Goal: Task Accomplishment & Management: Manage account settings

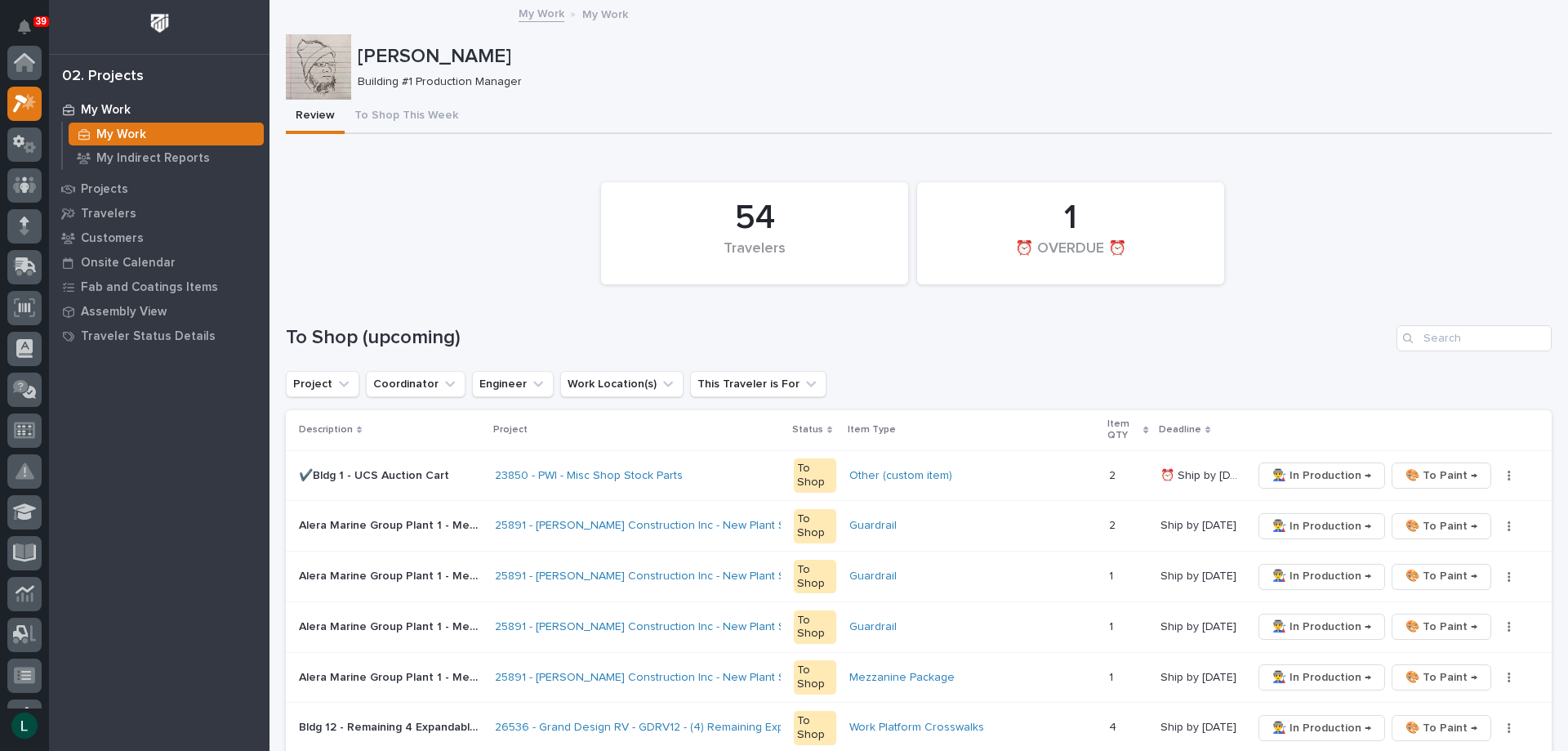
scroll to position [40, 0]
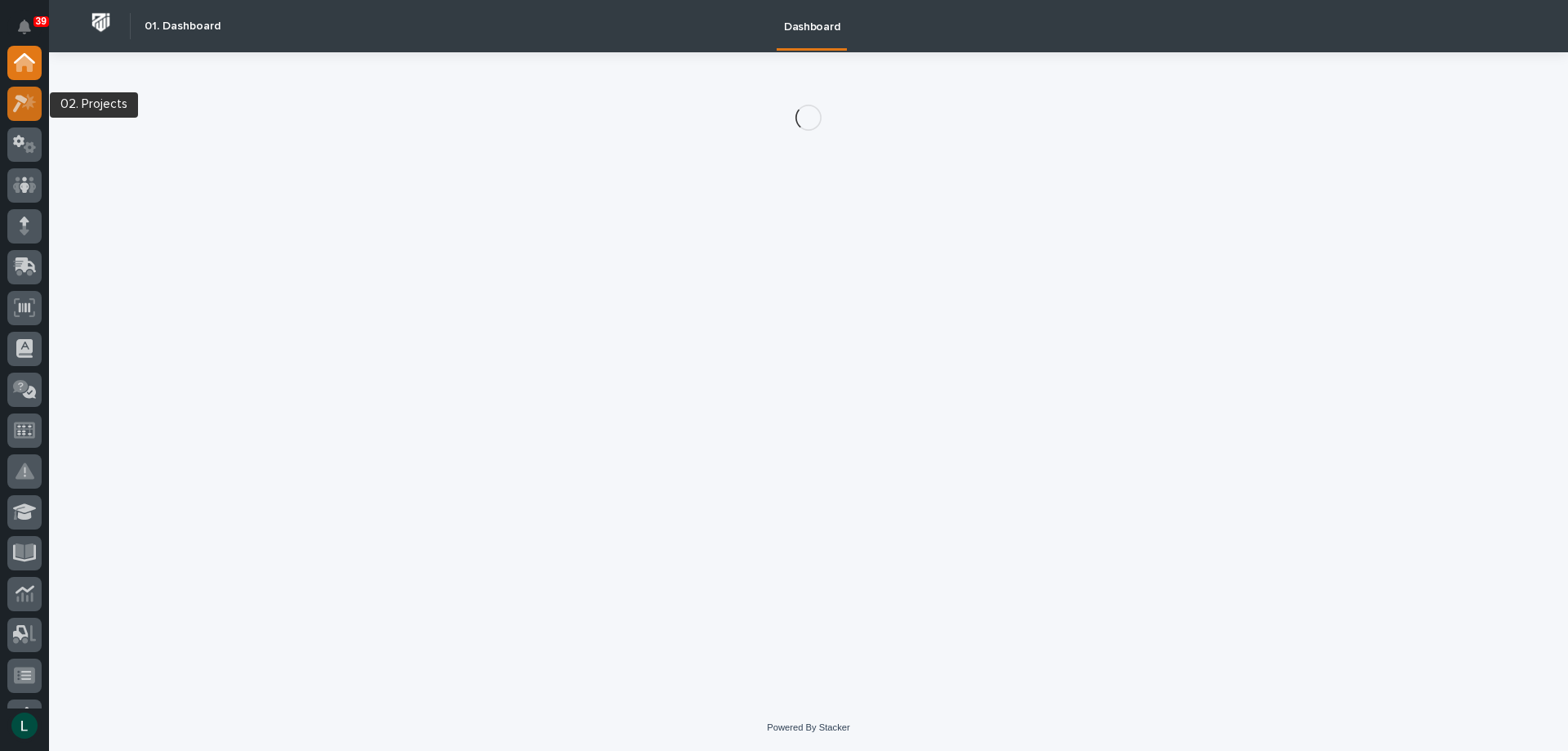
click at [20, 101] on icon at bounding box center [20, 104] width 15 height 18
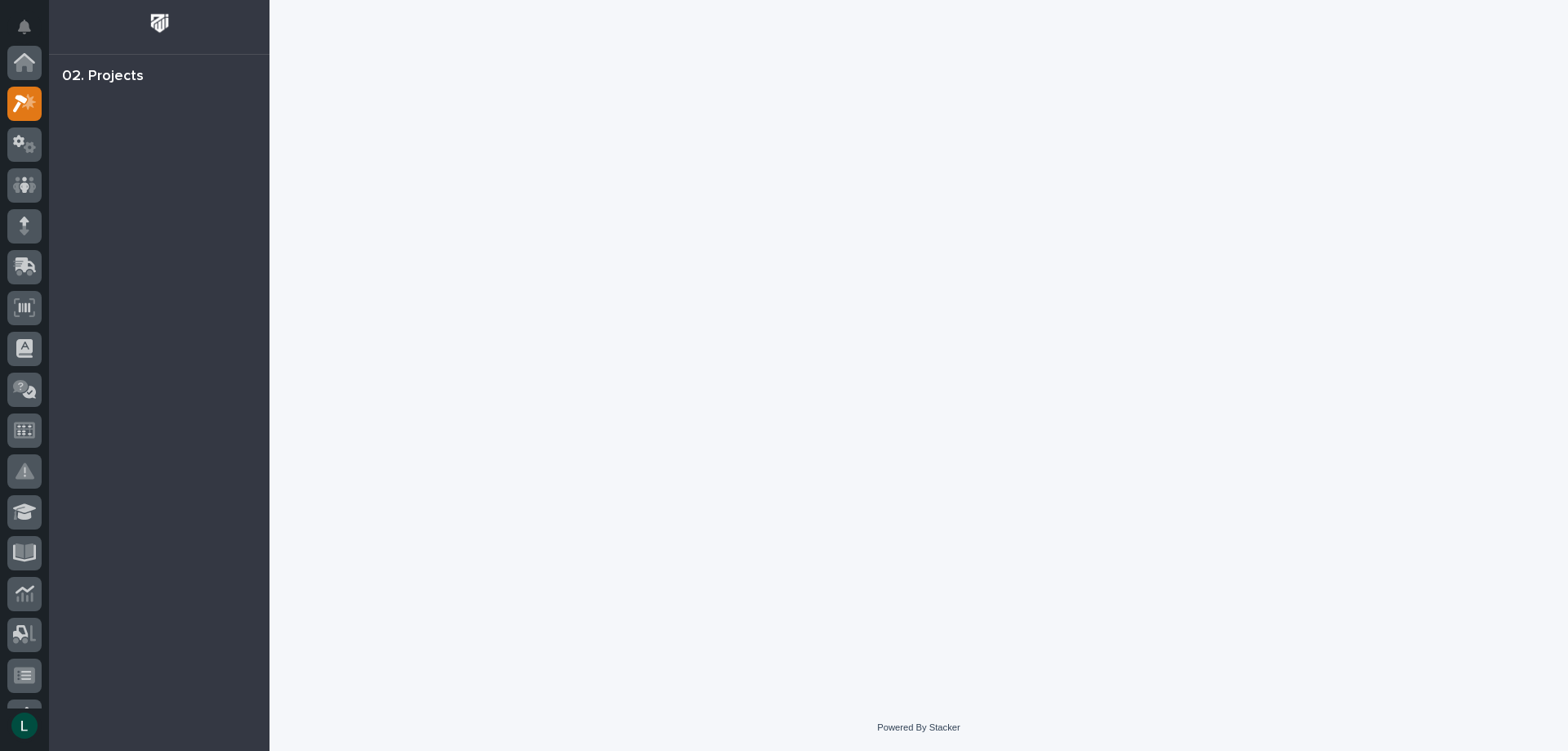
scroll to position [40, 0]
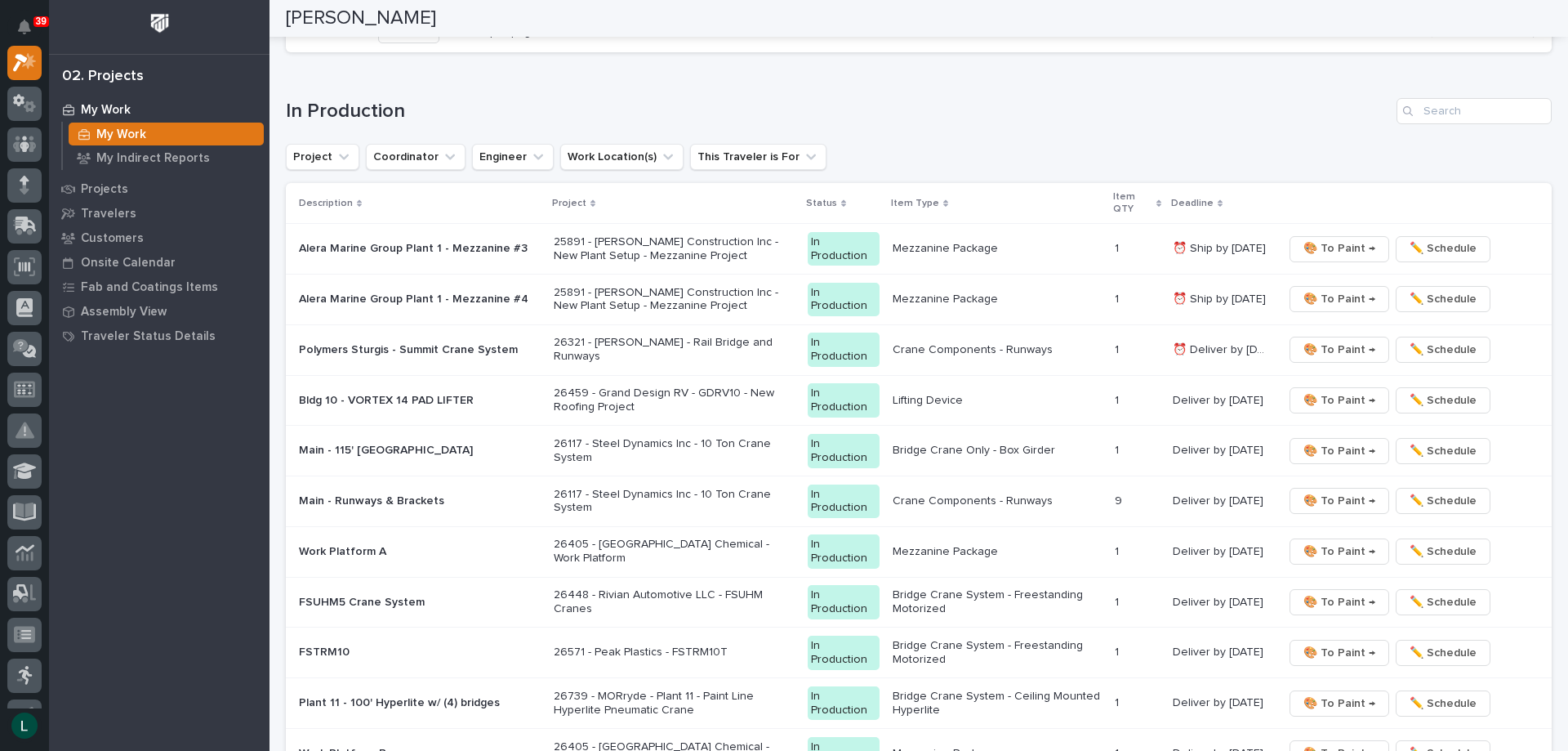
scroll to position [1225, 0]
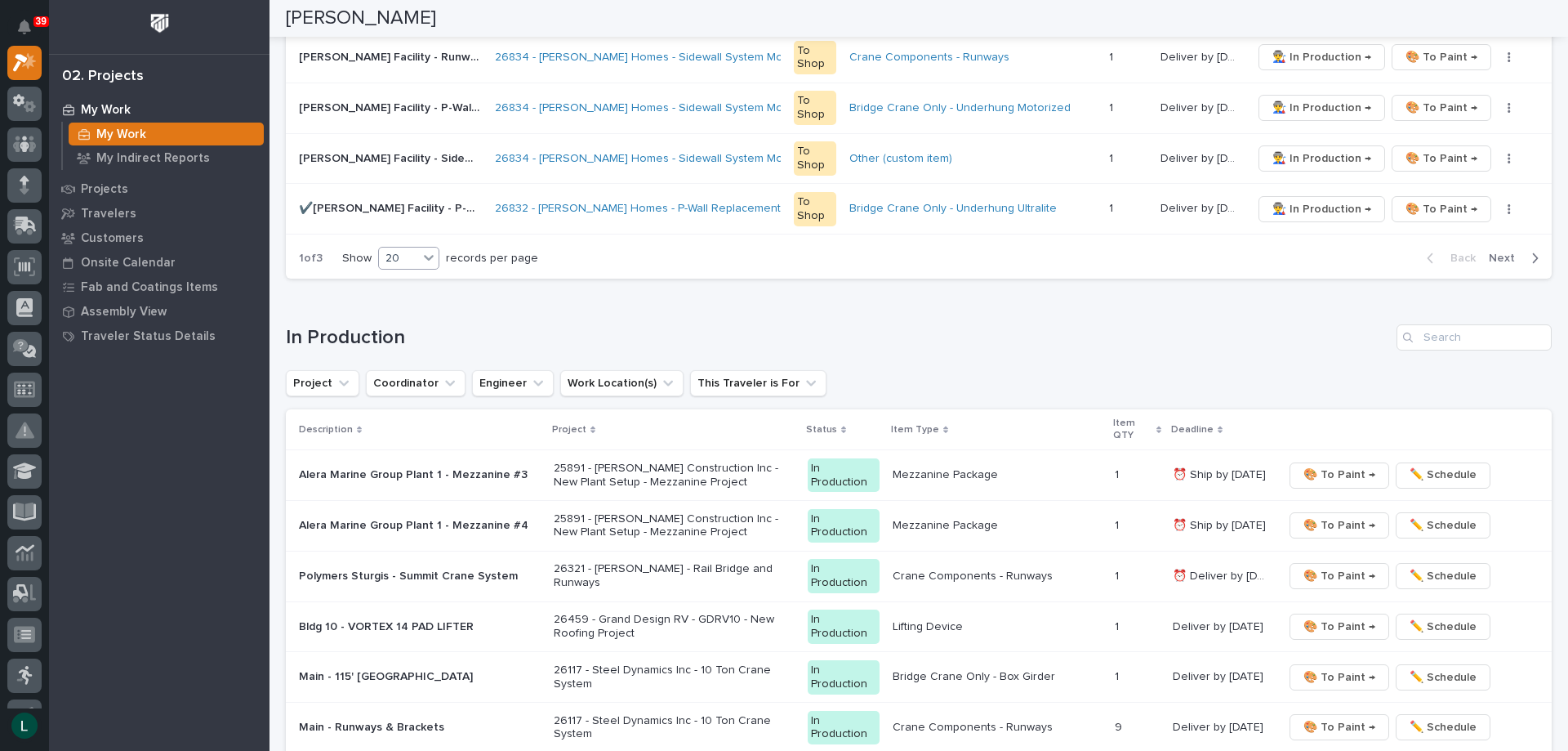
click at [397, 252] on div "20" at bounding box center [399, 258] width 39 height 17
click at [418, 314] on div "30" at bounding box center [411, 320] width 59 height 20
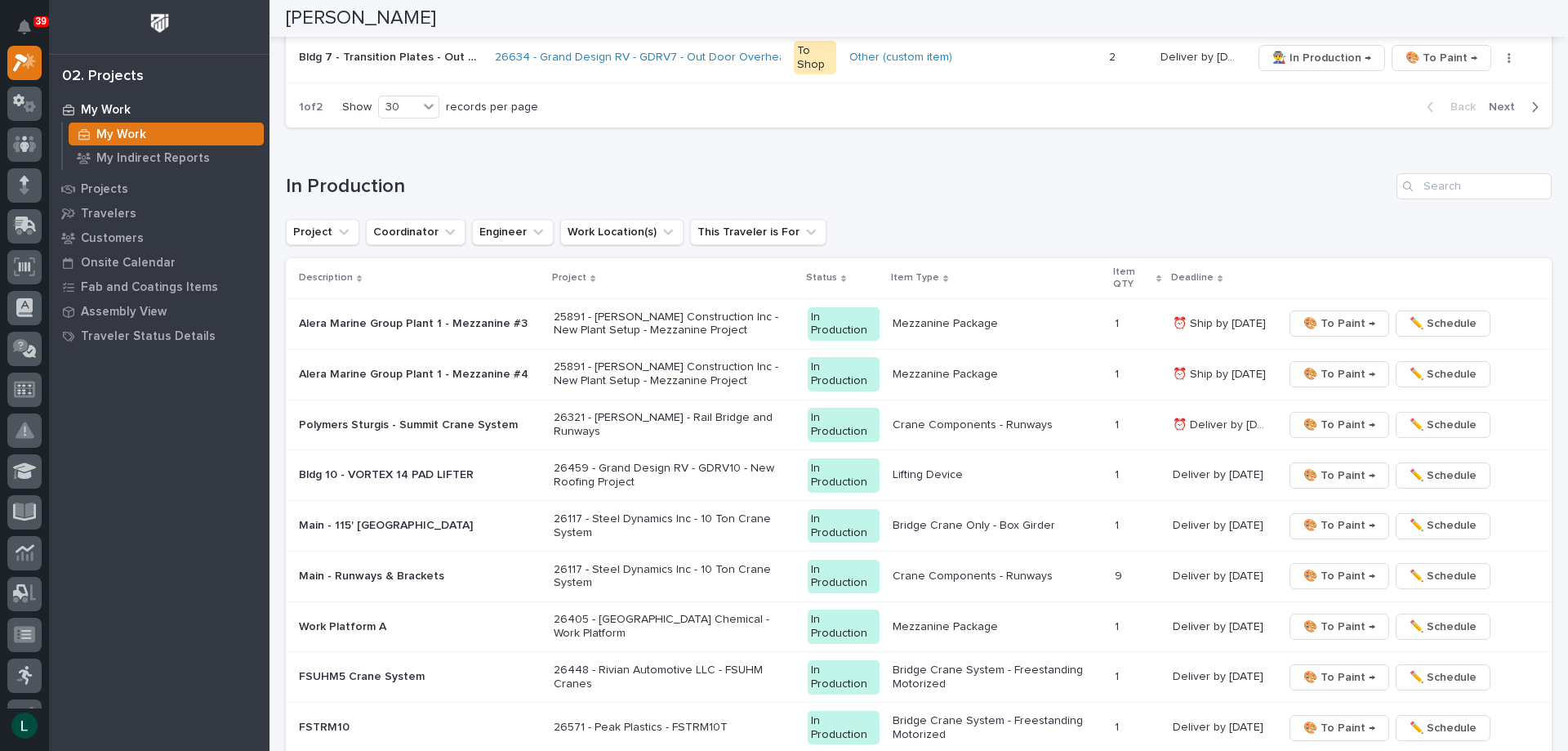
scroll to position [1886, 0]
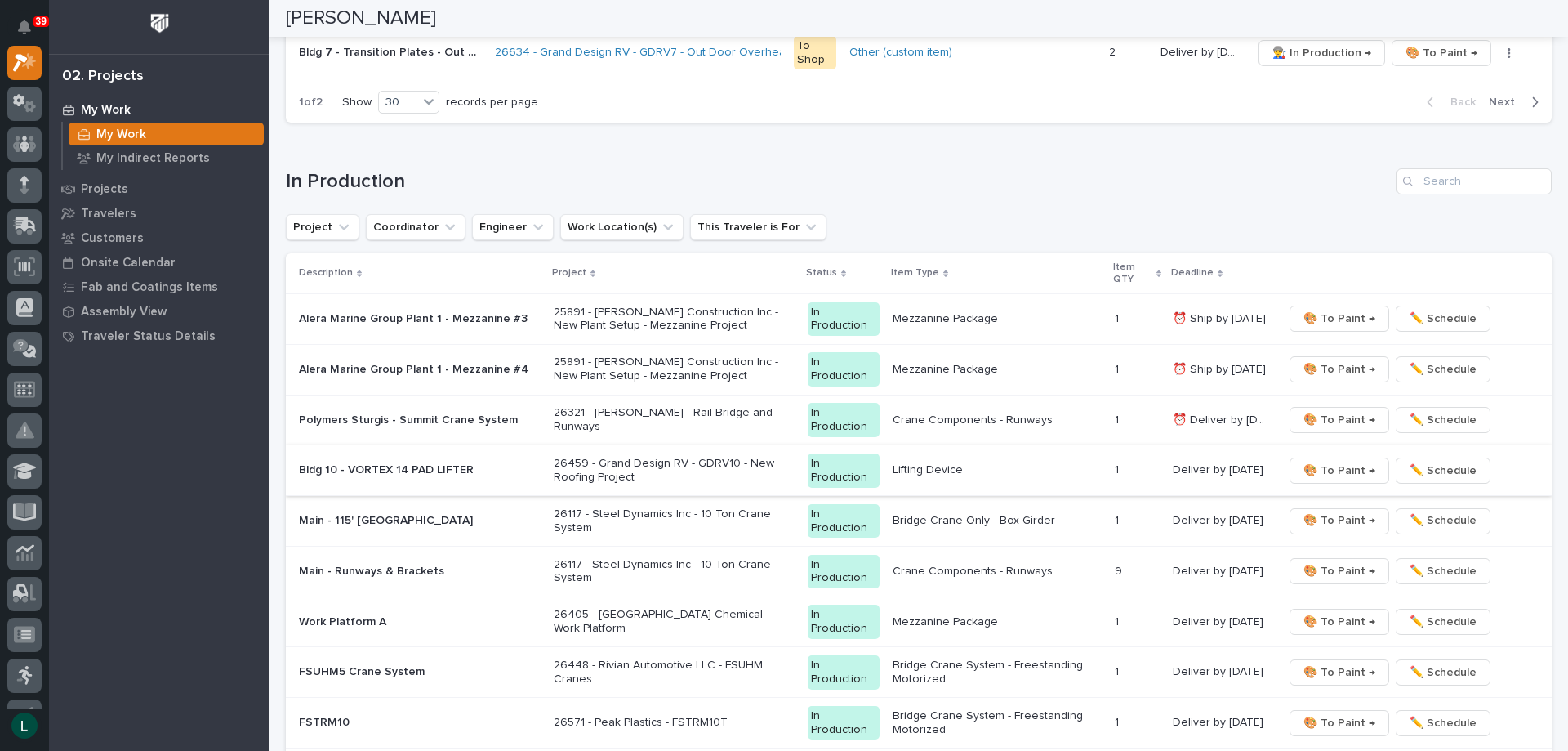
click at [1333, 468] on span "🎨 To Paint →" at bounding box center [1339, 471] width 72 height 20
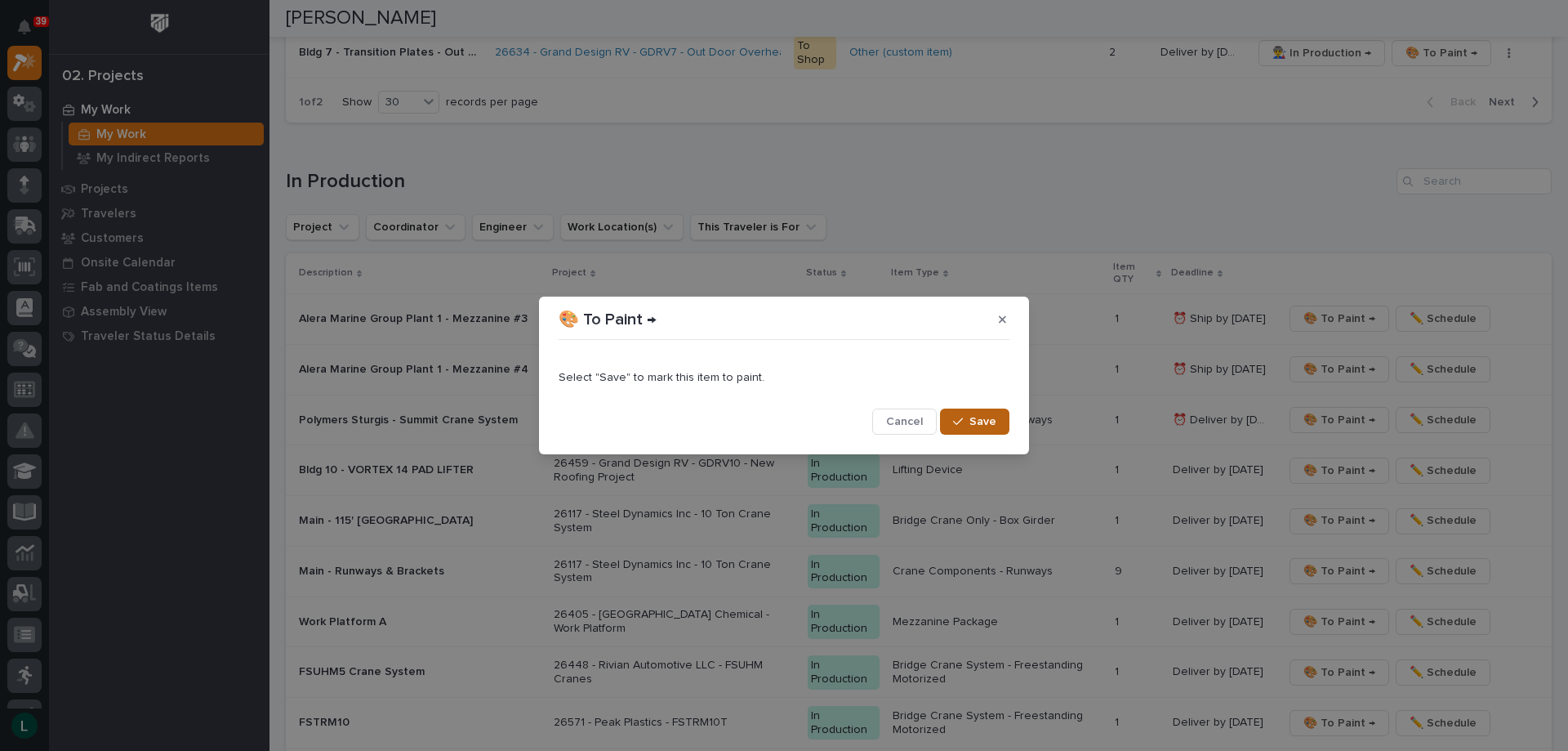
click at [973, 418] on span "Save" at bounding box center [982, 421] width 27 height 15
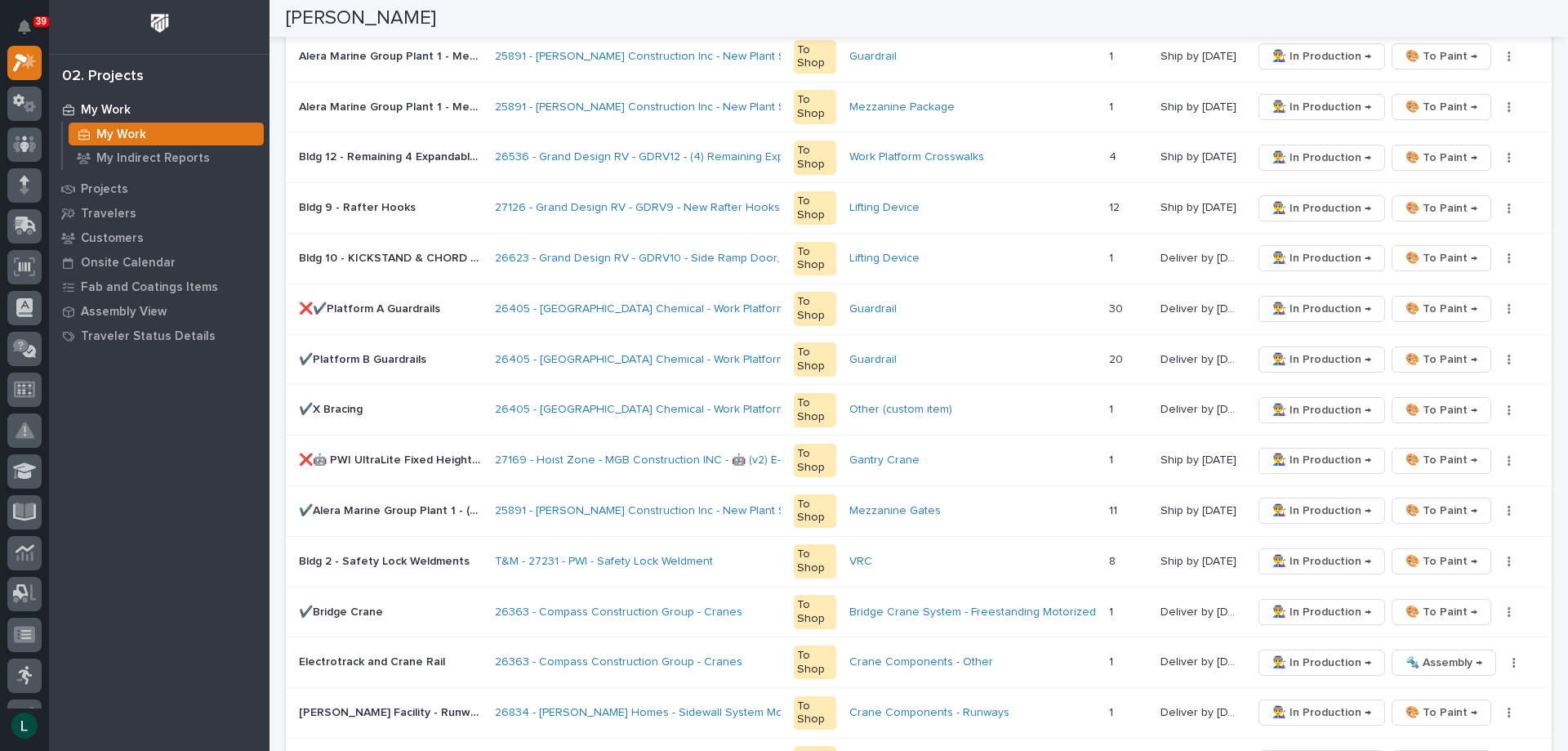
scroll to position [571, 0]
click at [1335, 457] on span "👨‍🏭 In Production →" at bounding box center [1321, 458] width 99 height 20
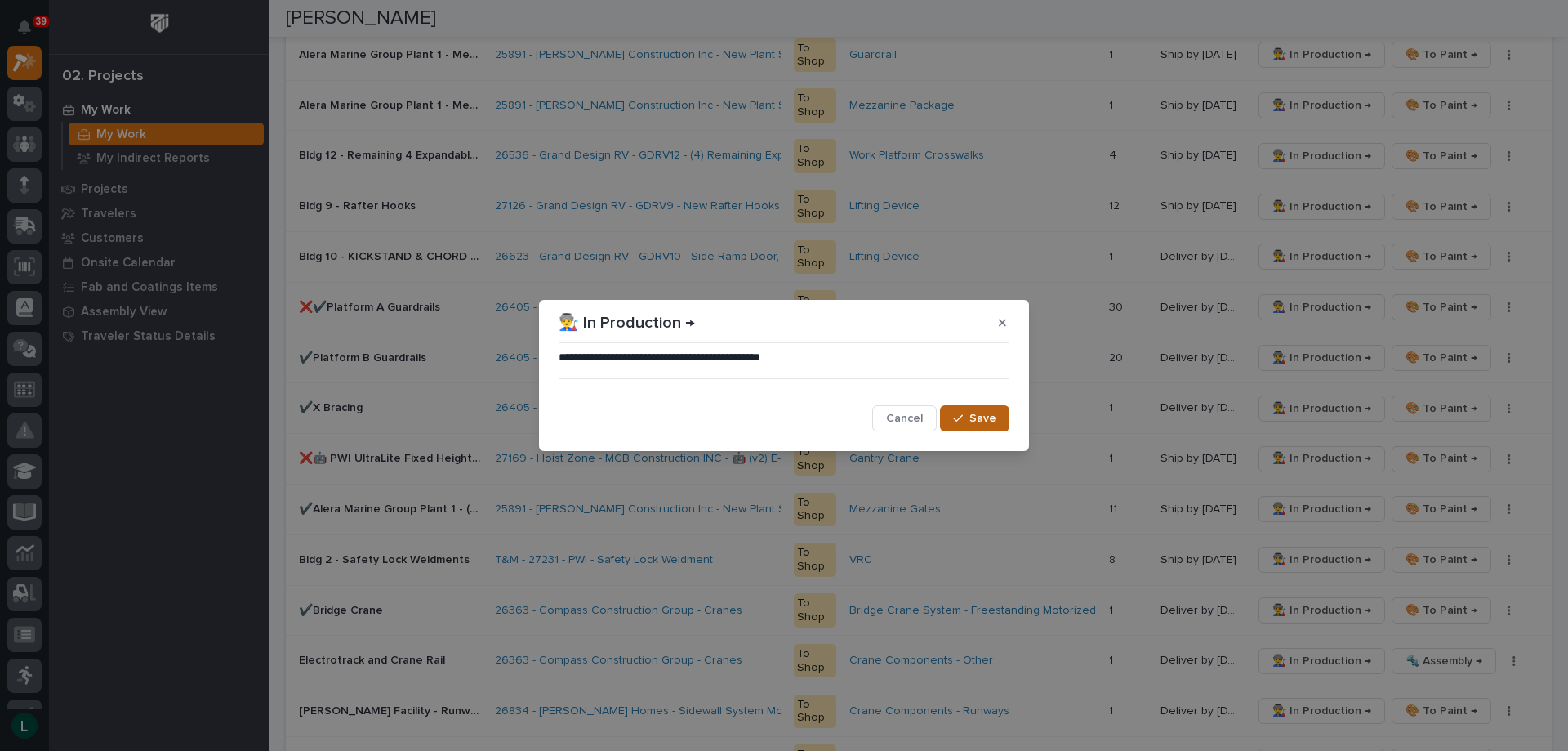
click at [981, 420] on span "Save" at bounding box center [982, 417] width 27 height 15
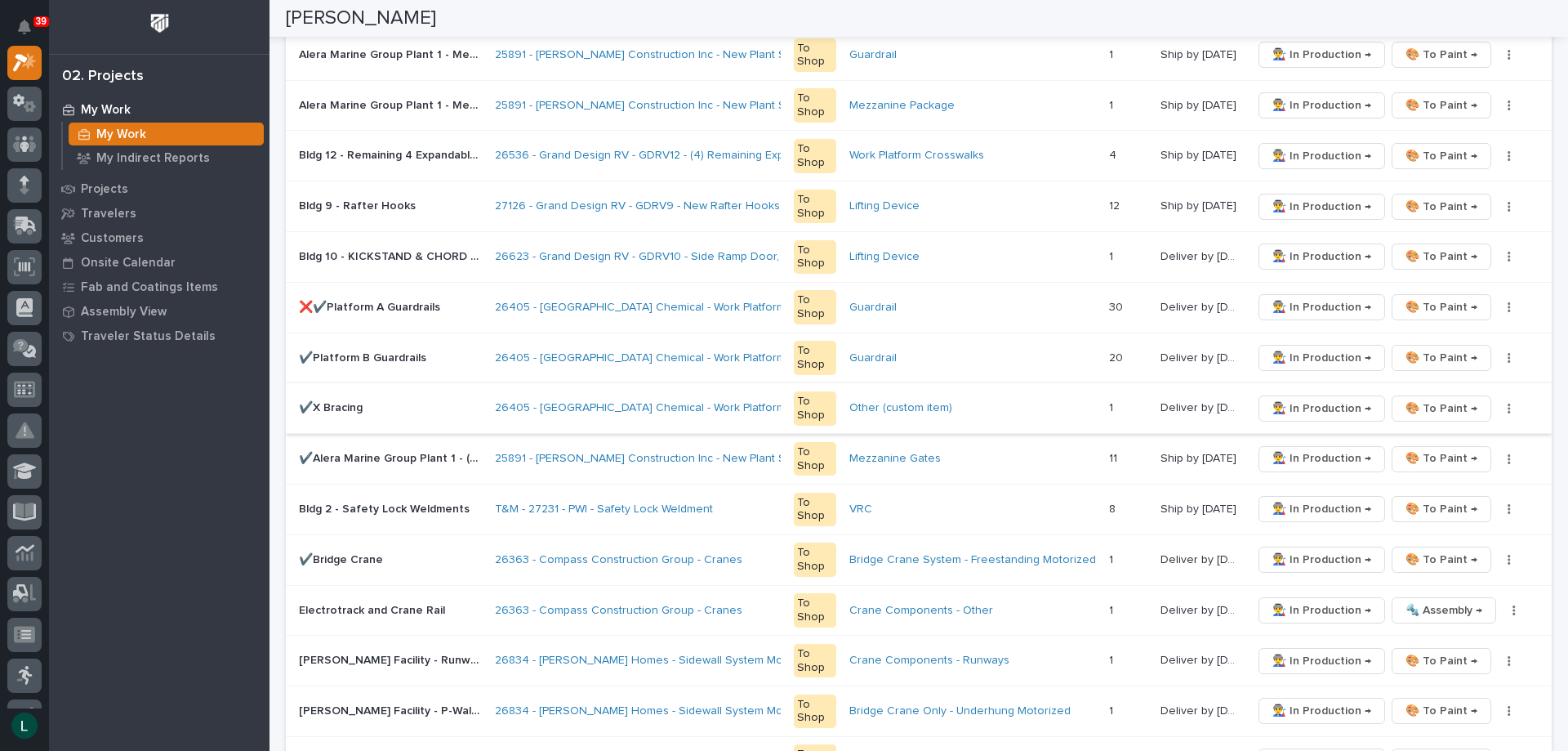
scroll to position [0, 0]
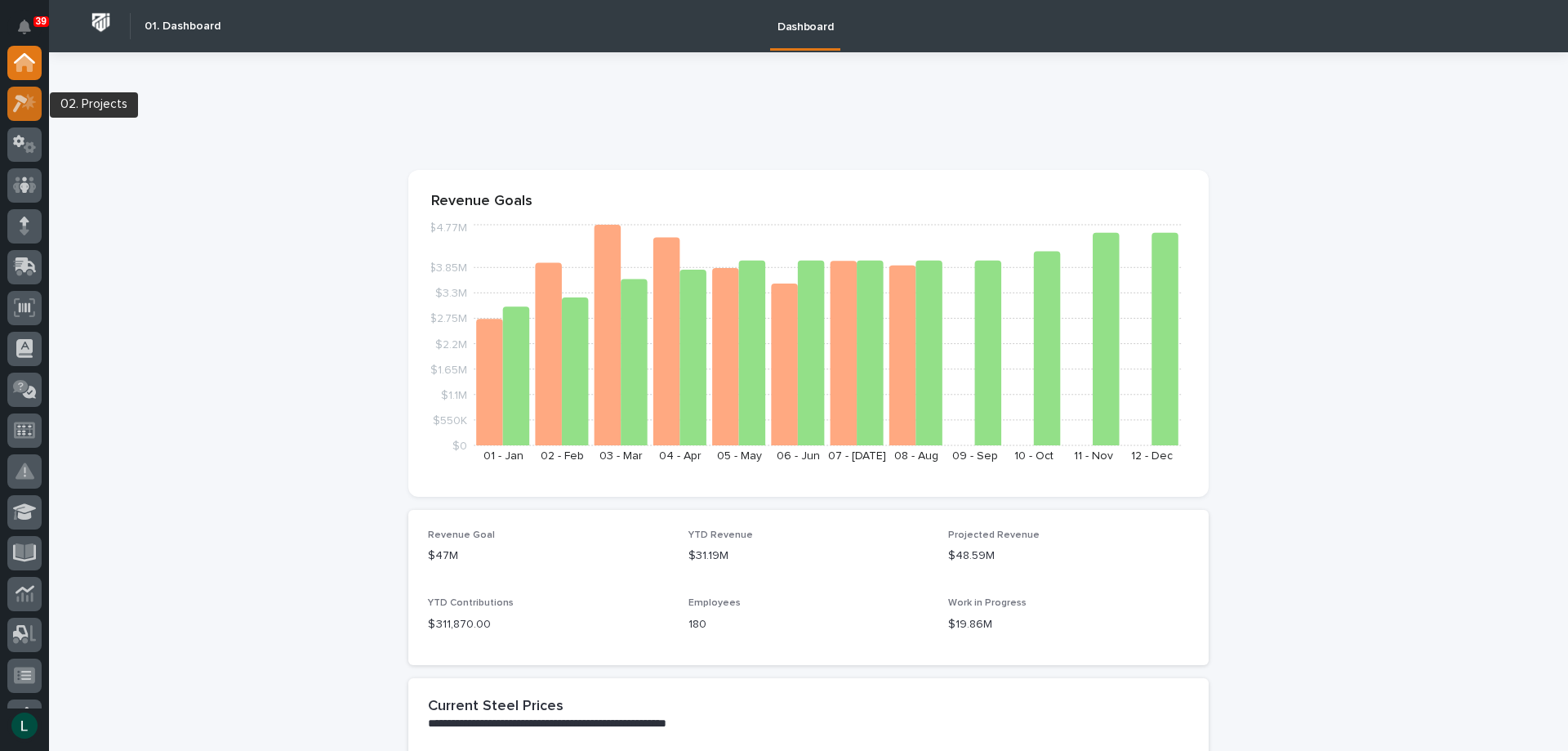
click at [23, 101] on icon at bounding box center [20, 104] width 15 height 18
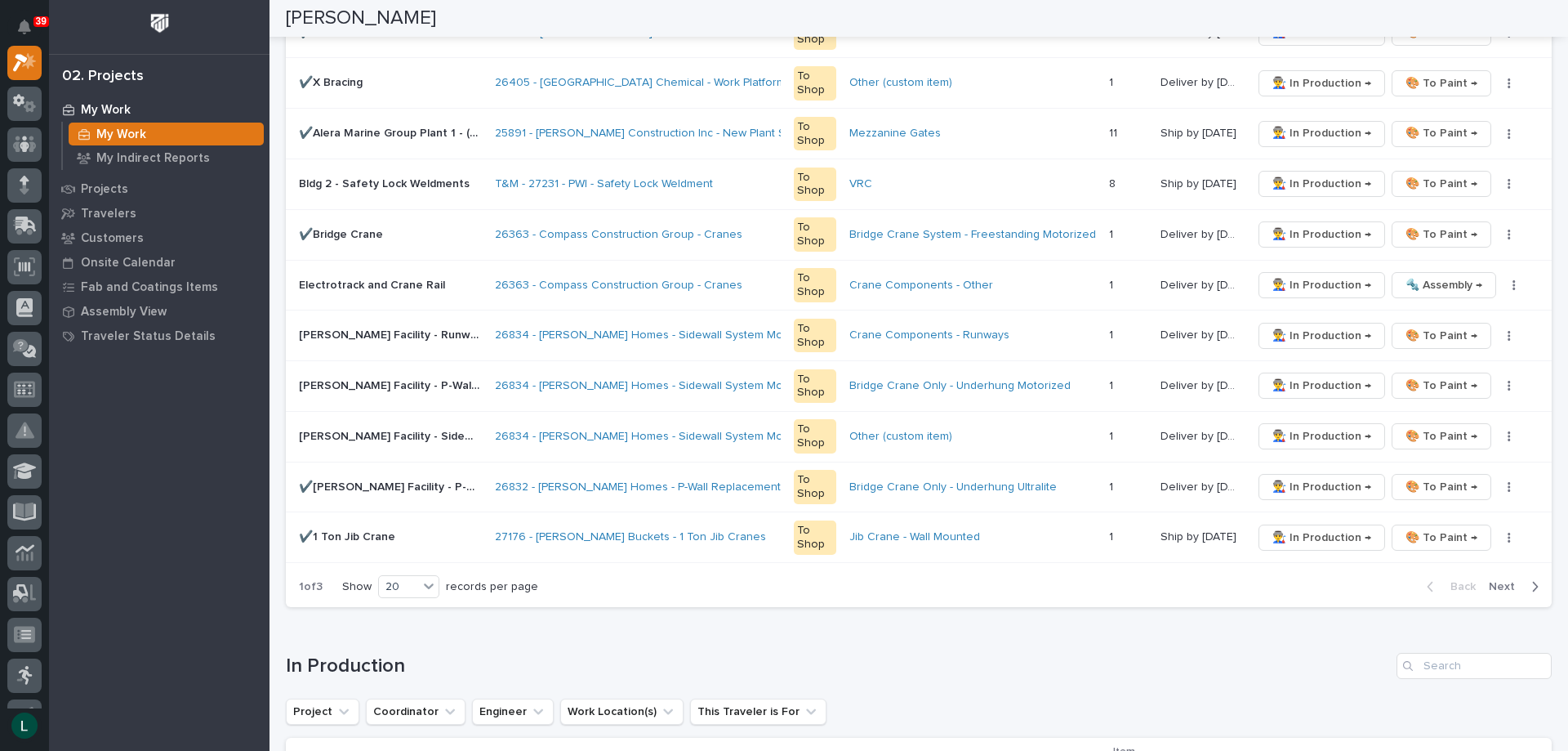
scroll to position [898, 0]
click at [404, 580] on div "20" at bounding box center [399, 584] width 39 height 17
click at [392, 643] on div "30" at bounding box center [411, 646] width 59 height 20
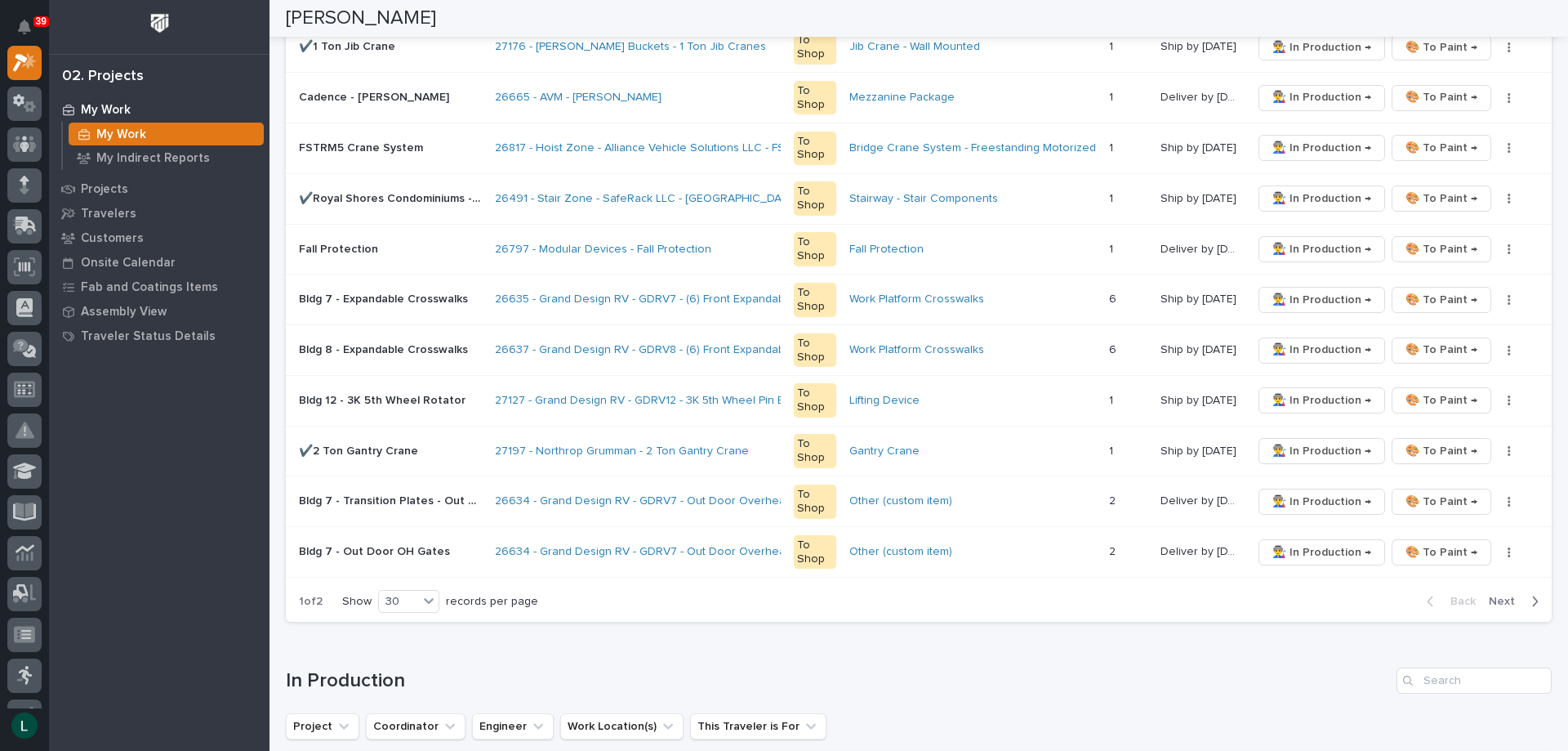
scroll to position [1389, 0]
click at [1531, 595] on icon "button" at bounding box center [1534, 599] width 7 height 15
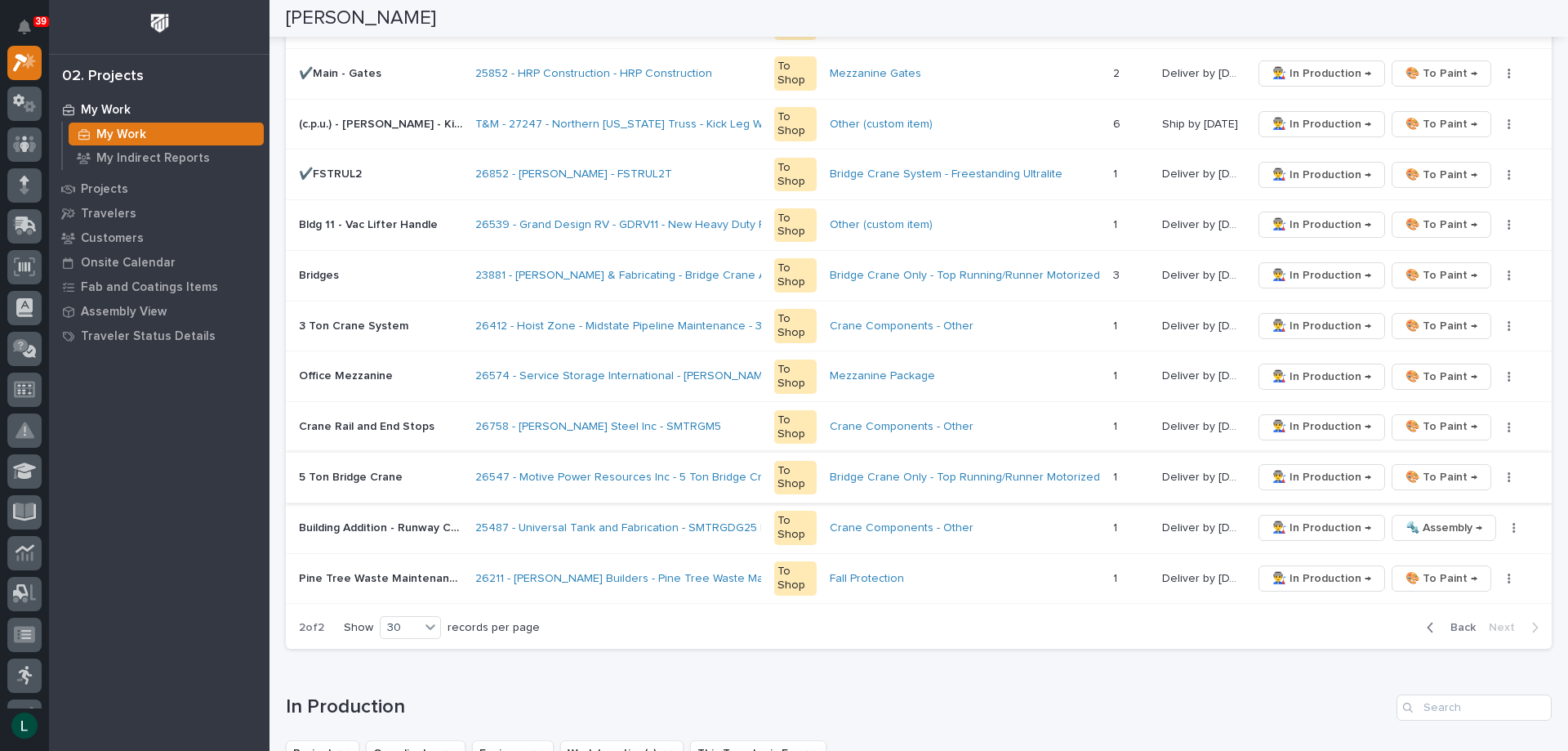
scroll to position [1062, 0]
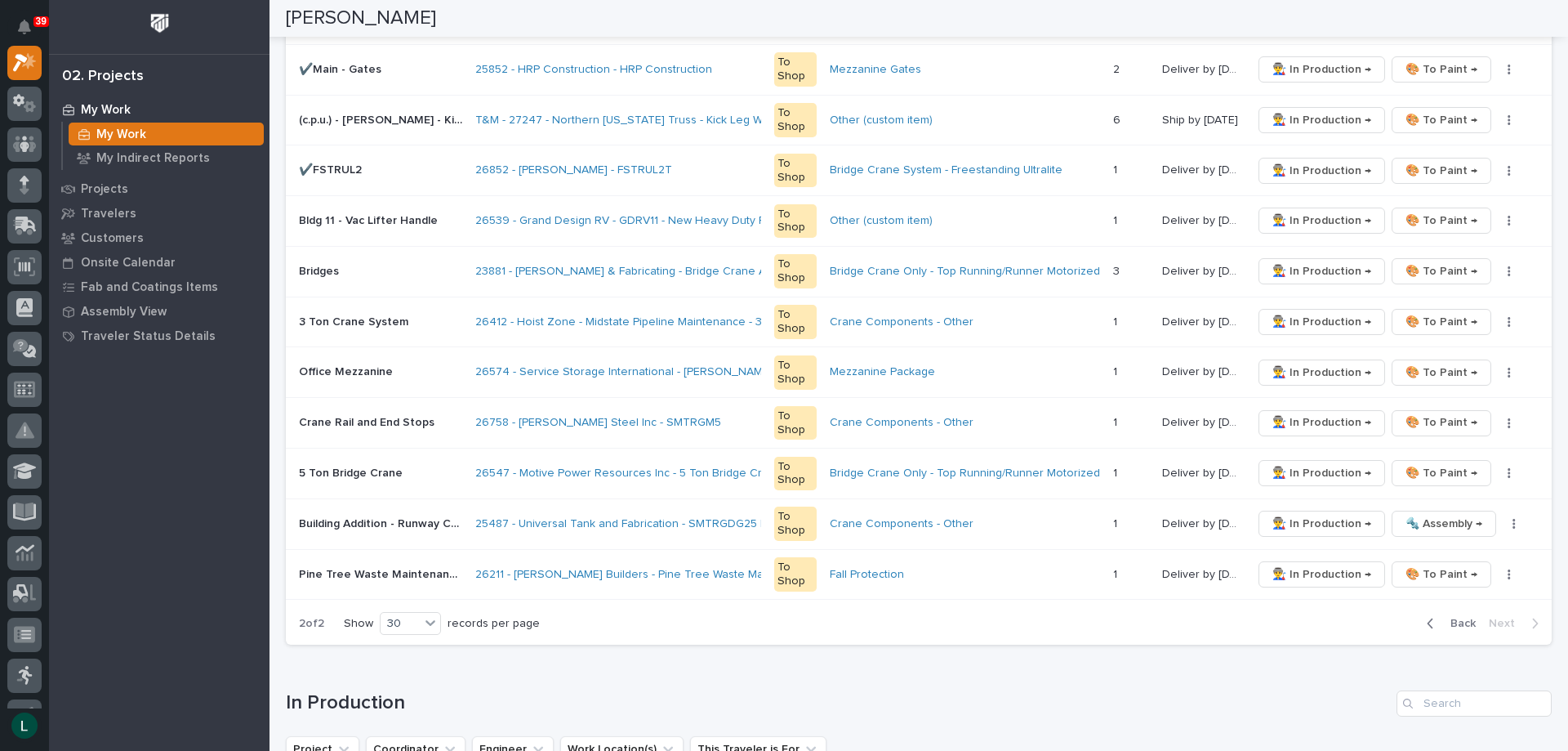
click at [1427, 618] on icon "button" at bounding box center [1430, 623] width 7 height 15
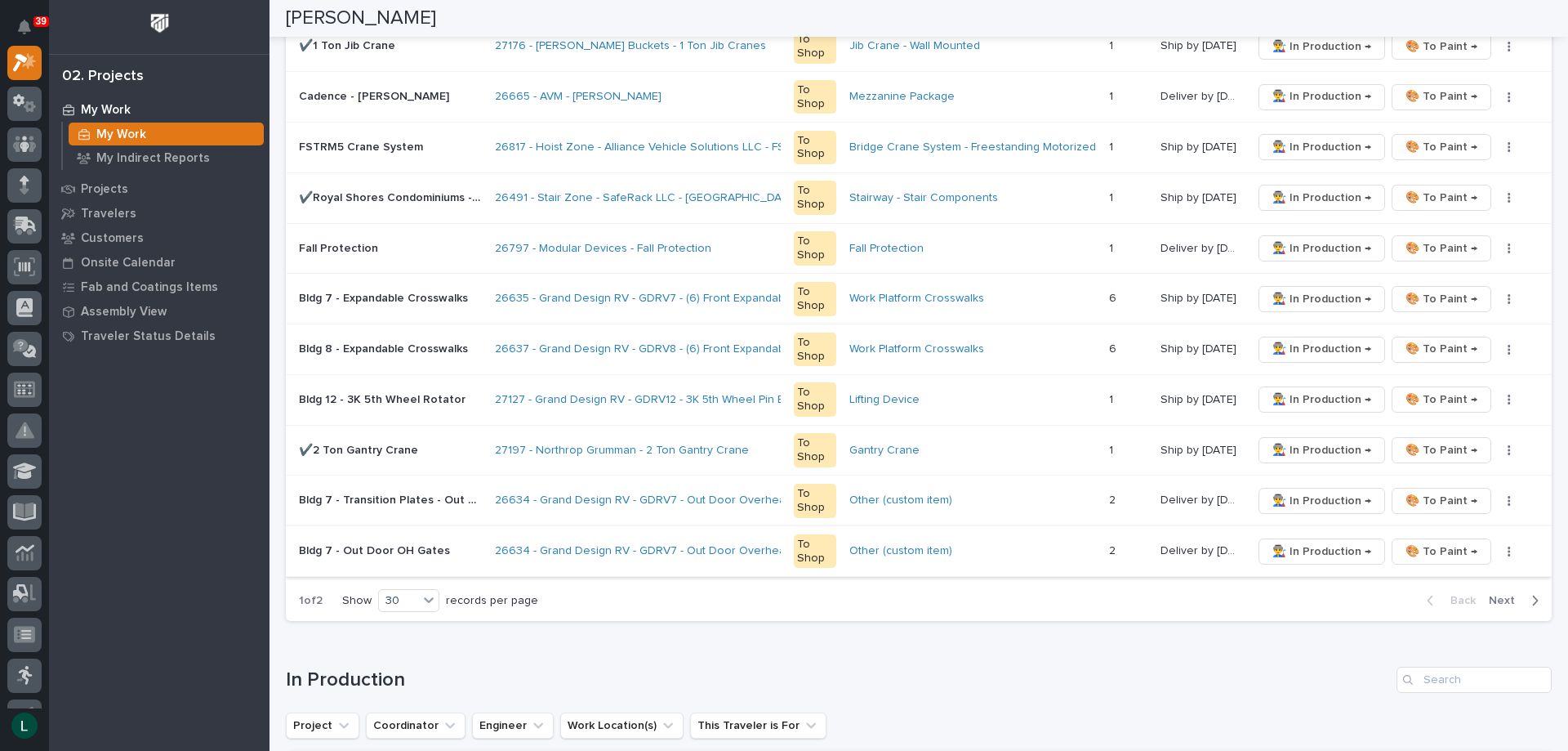
scroll to position [1389, 0]
click at [1527, 595] on button "Next" at bounding box center [1517, 599] width 69 height 15
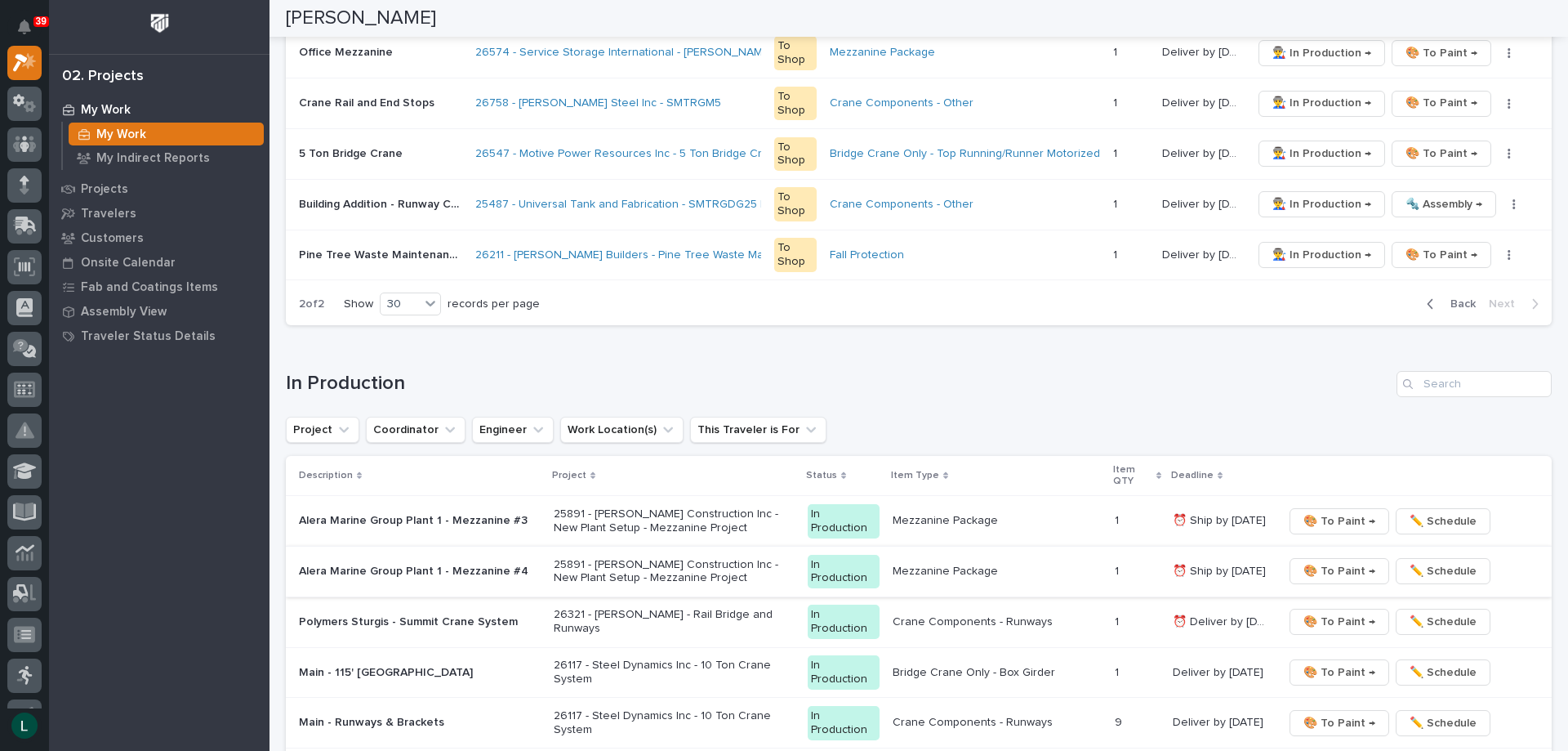
scroll to position [1156, 0]
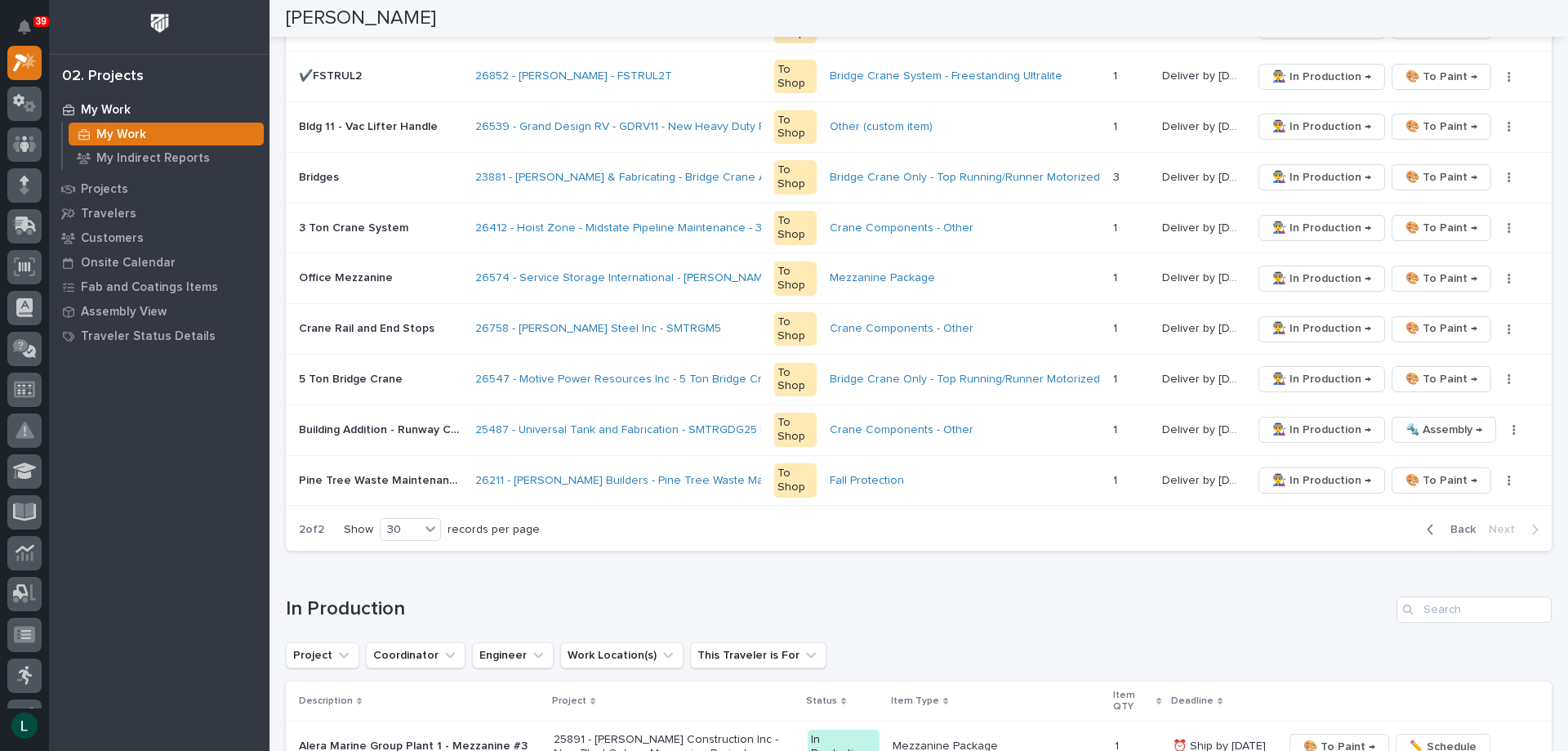
click at [1427, 524] on icon "button" at bounding box center [1430, 529] width 7 height 15
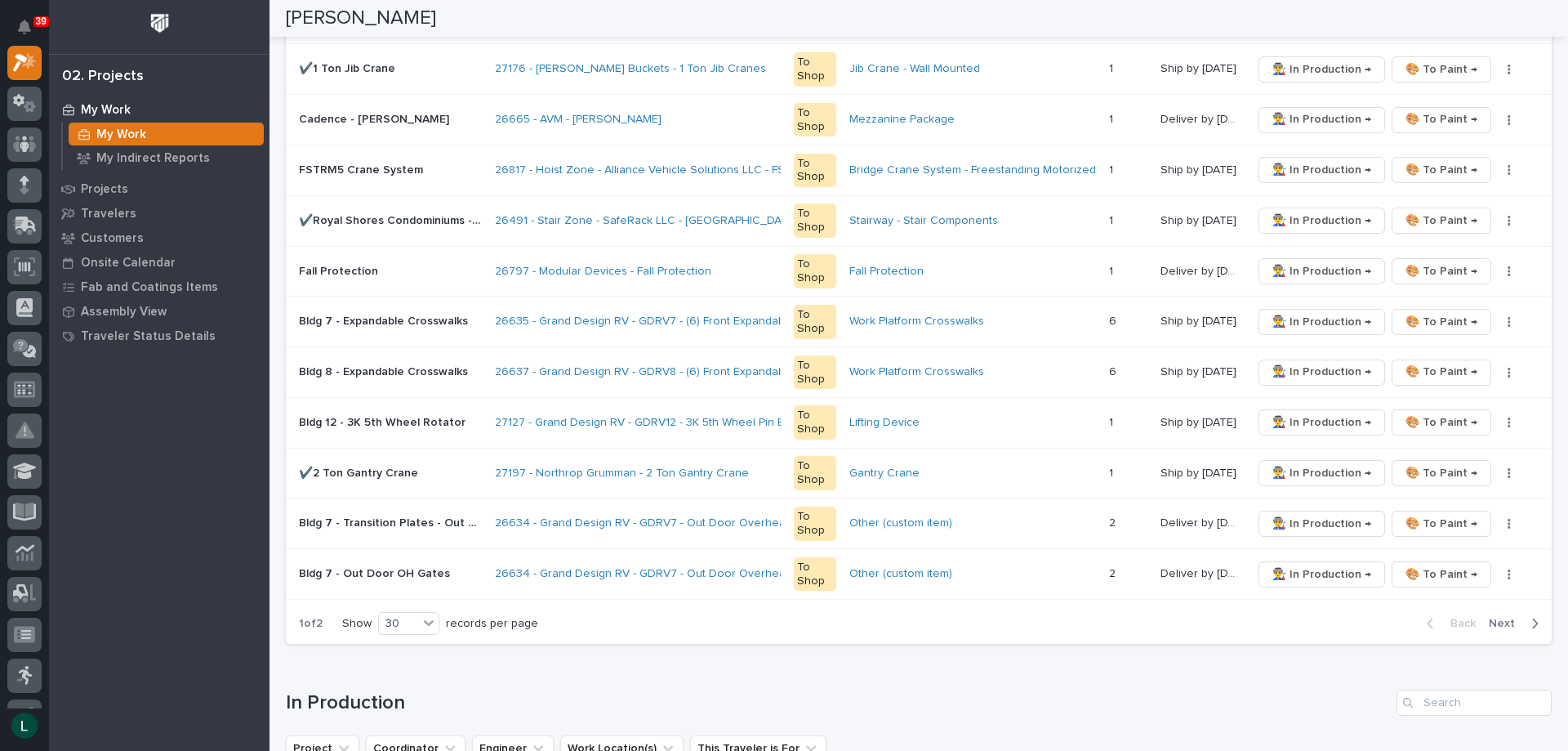
scroll to position [1389, 0]
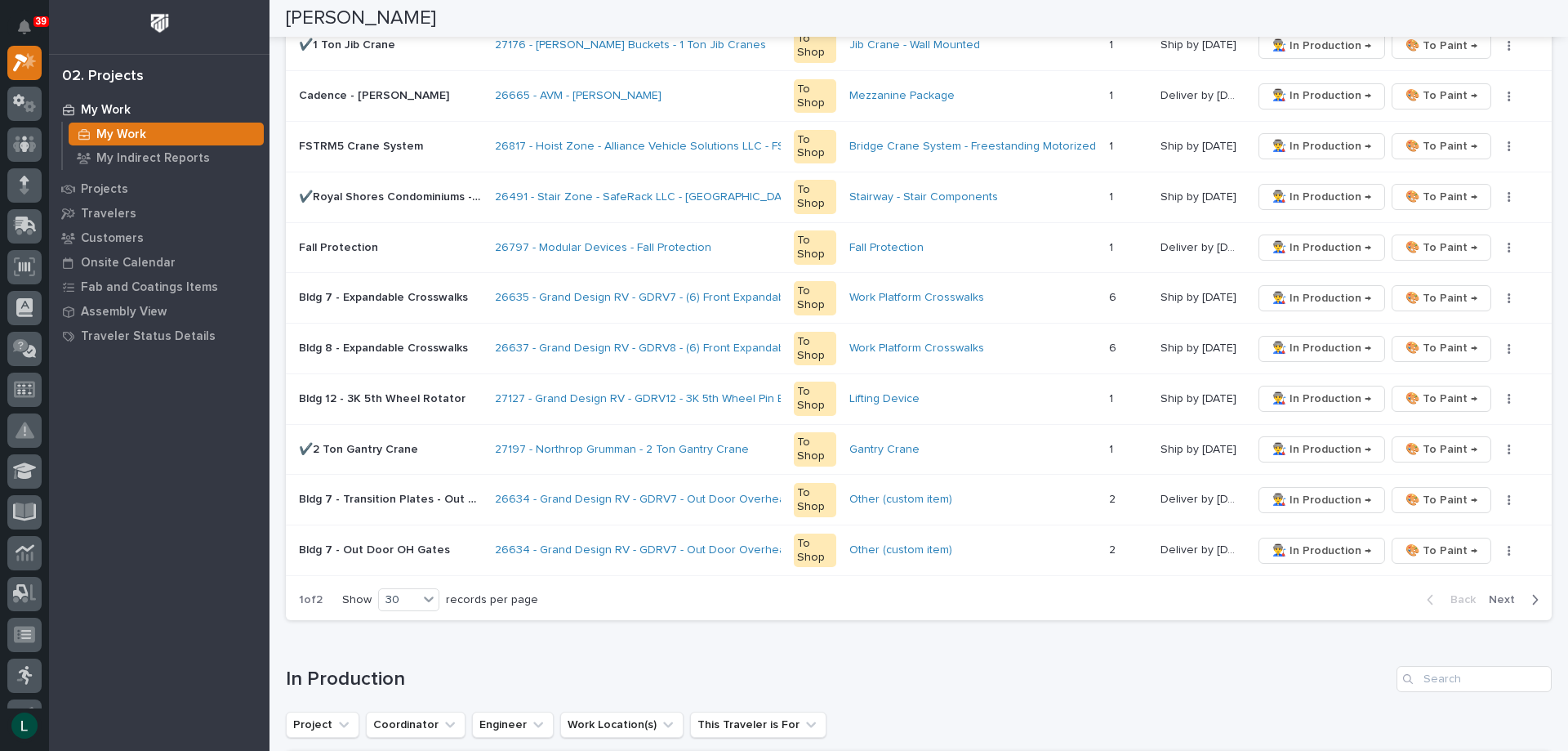
click at [1531, 597] on icon "button" at bounding box center [1534, 599] width 7 height 15
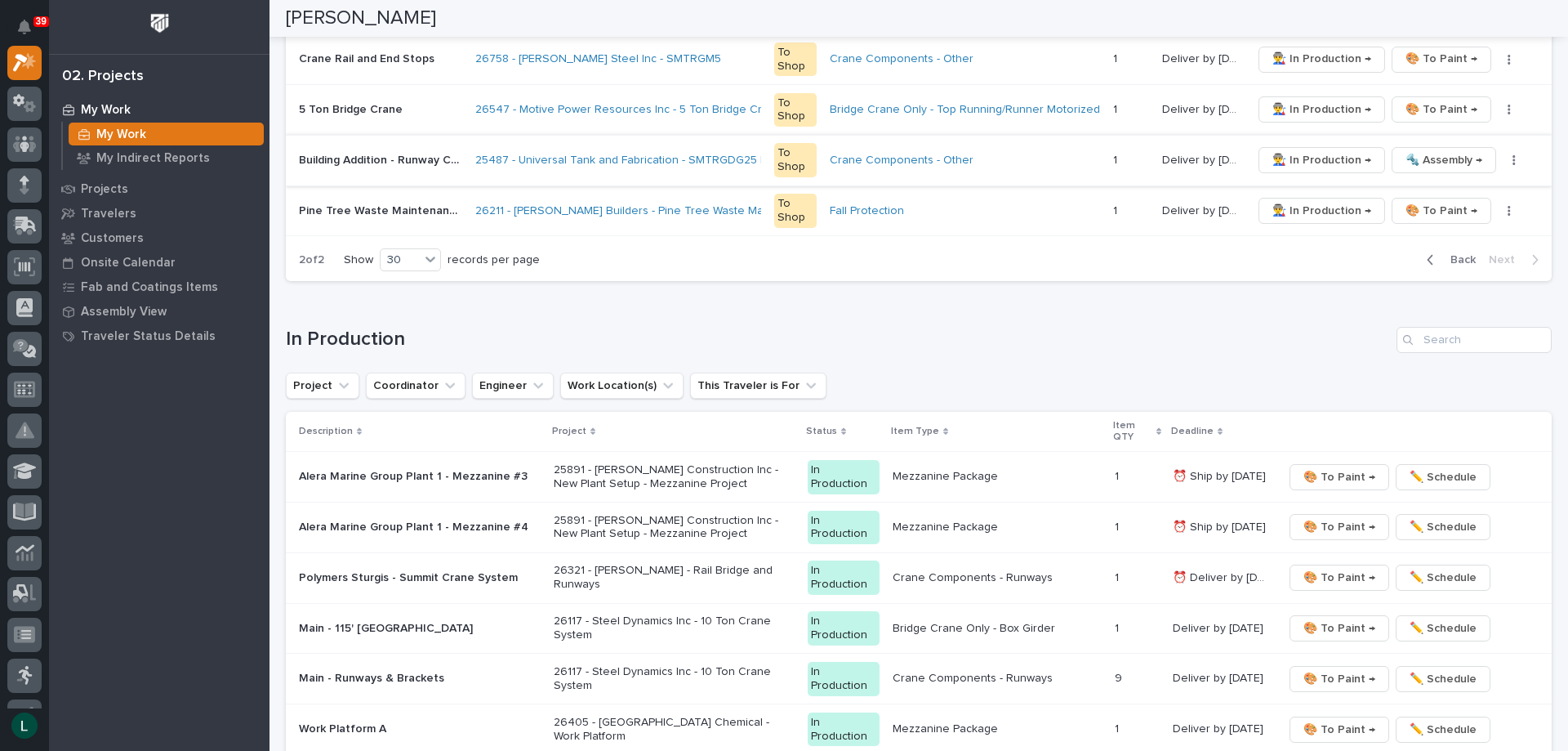
scroll to position [1156, 0]
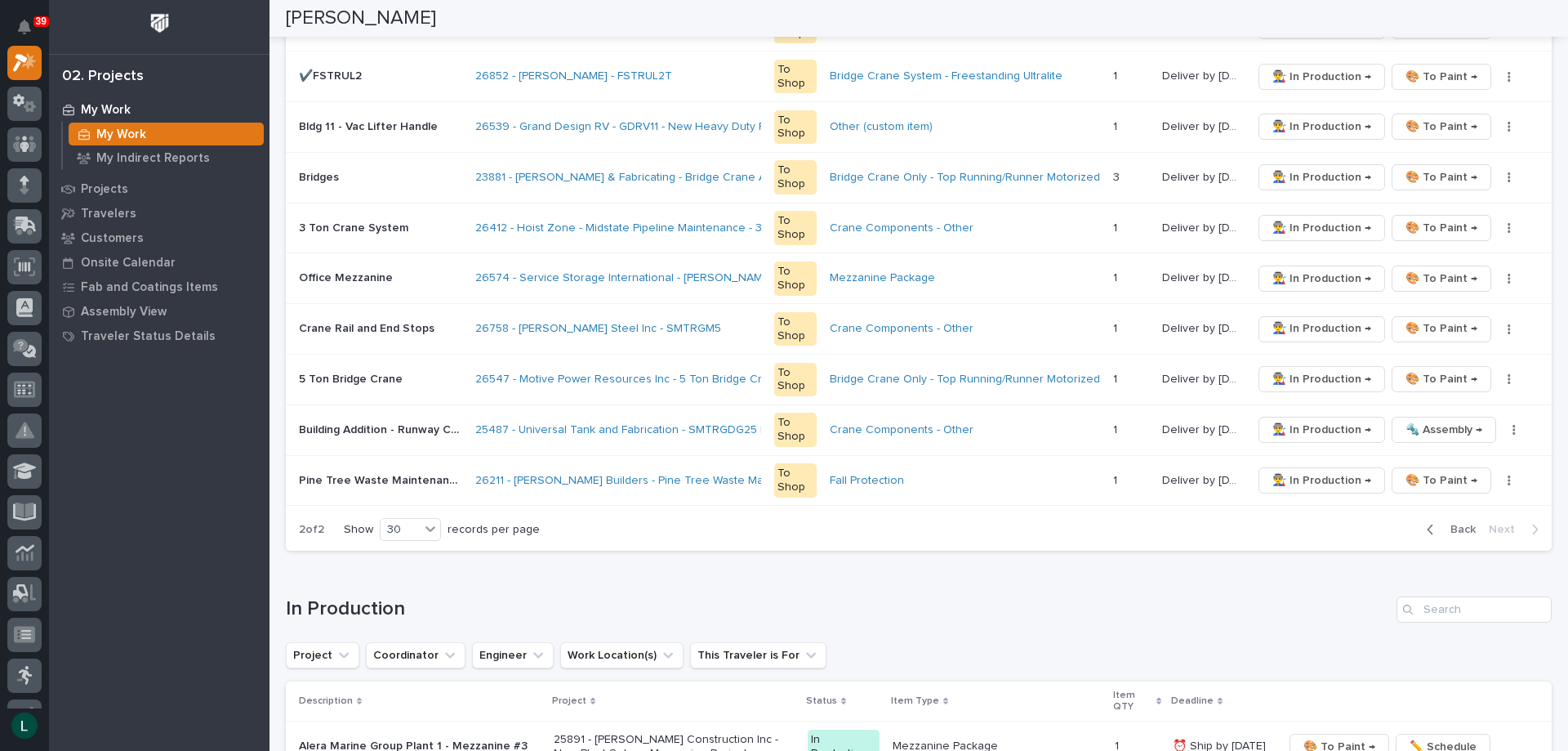
click at [1427, 525] on icon "button" at bounding box center [1430, 529] width 7 height 15
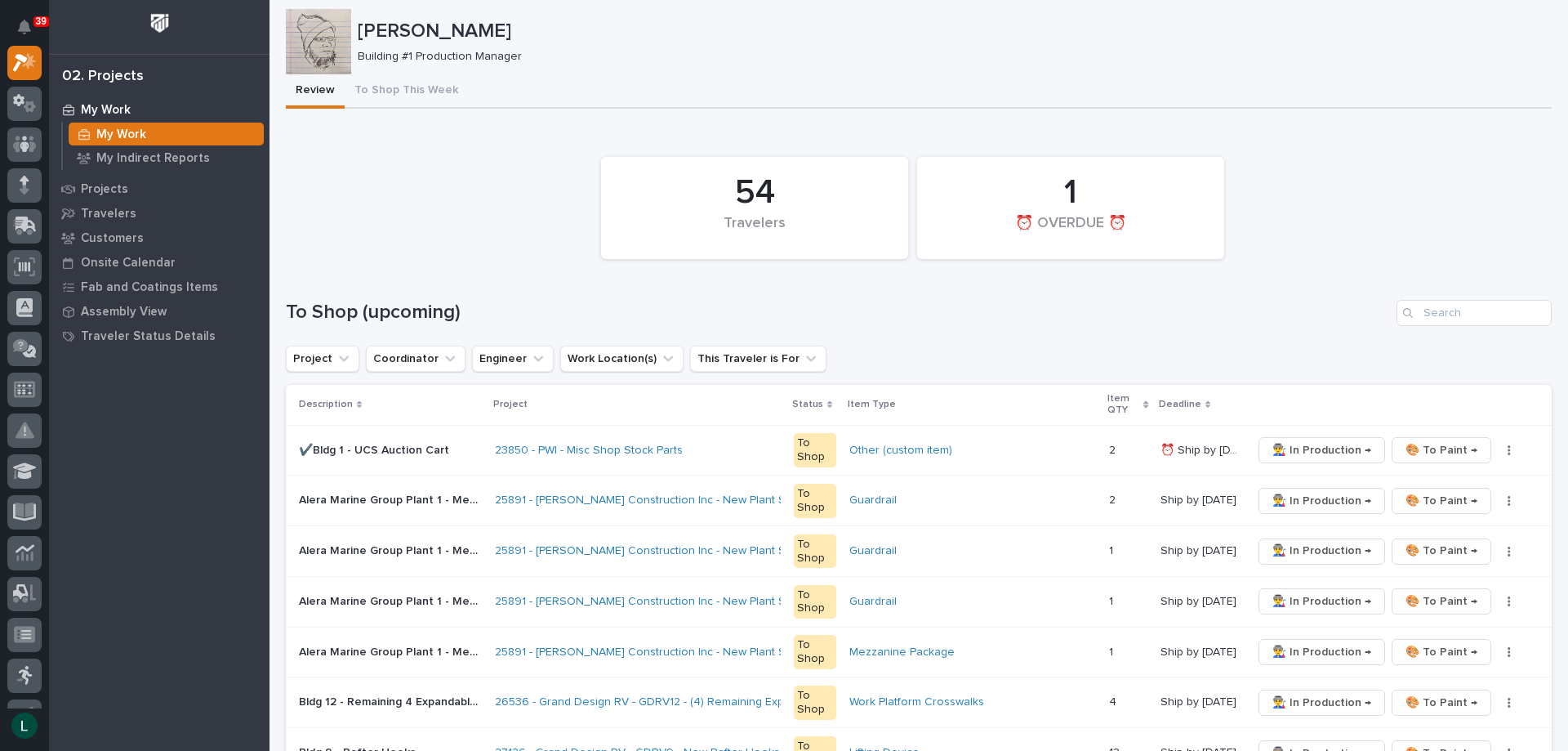
scroll to position [0, 0]
